Goal: Navigation & Orientation: Find specific page/section

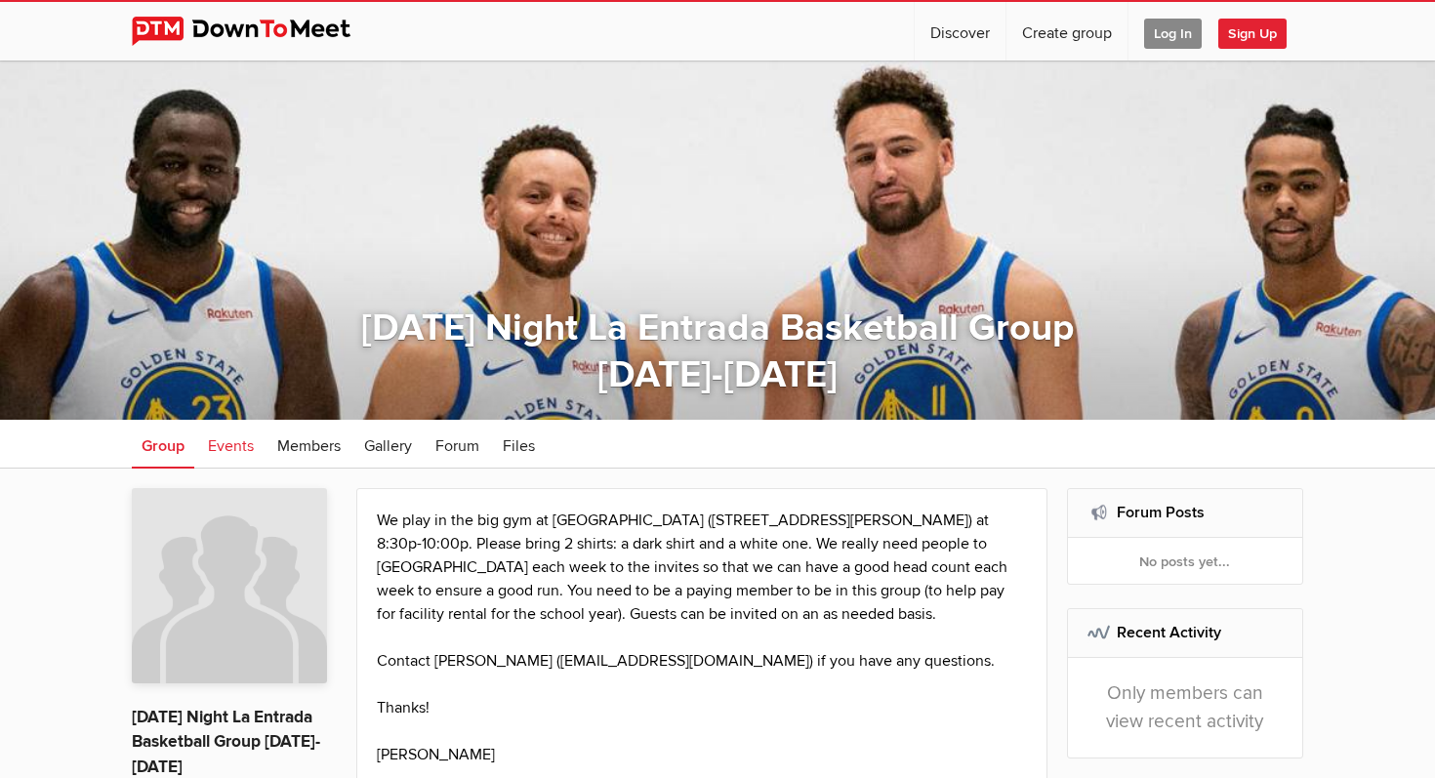
click at [238, 429] on link "Events" at bounding box center [230, 444] width 65 height 49
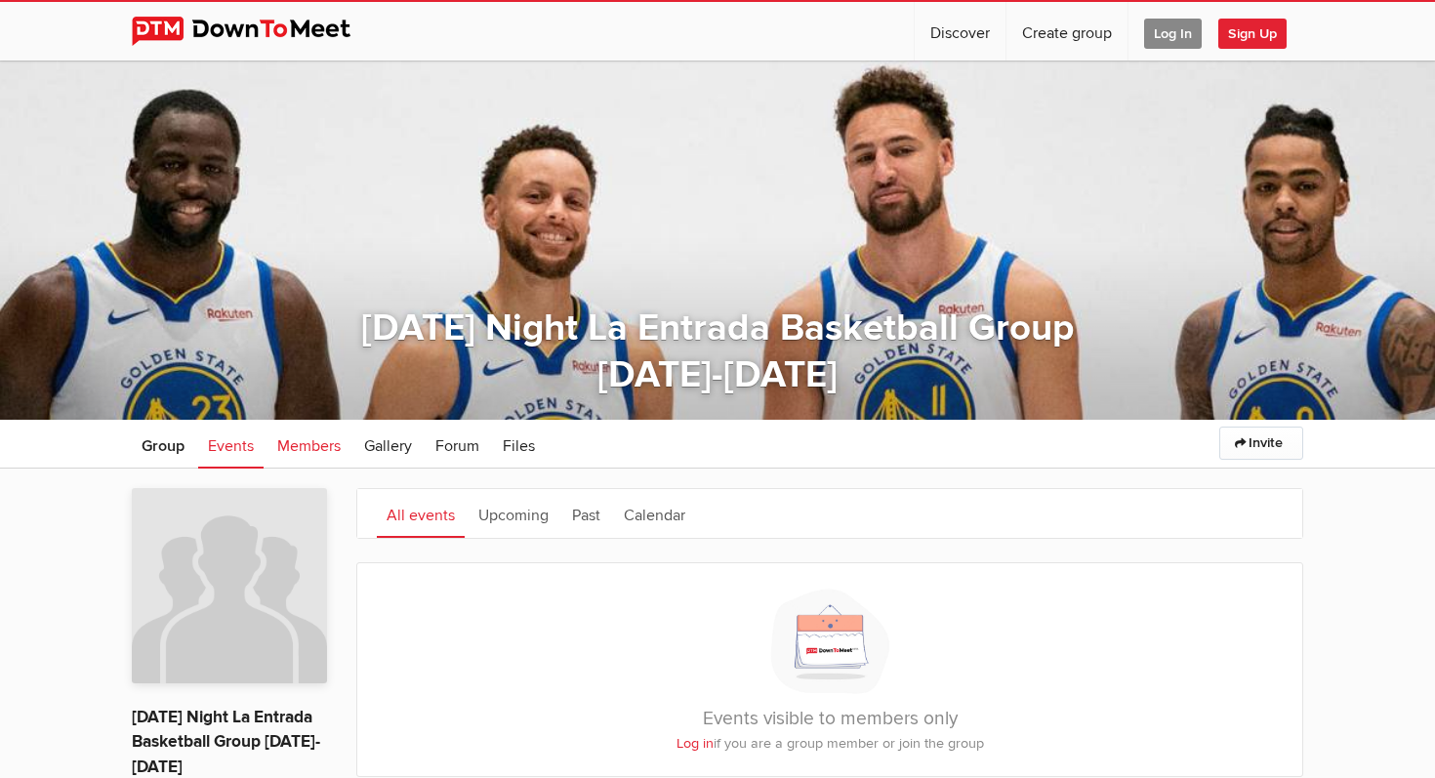
click at [301, 432] on link "Members" at bounding box center [308, 444] width 83 height 49
click at [321, 454] on span "Members" at bounding box center [308, 446] width 63 height 20
